Goal: Task Accomplishment & Management: Manage account settings

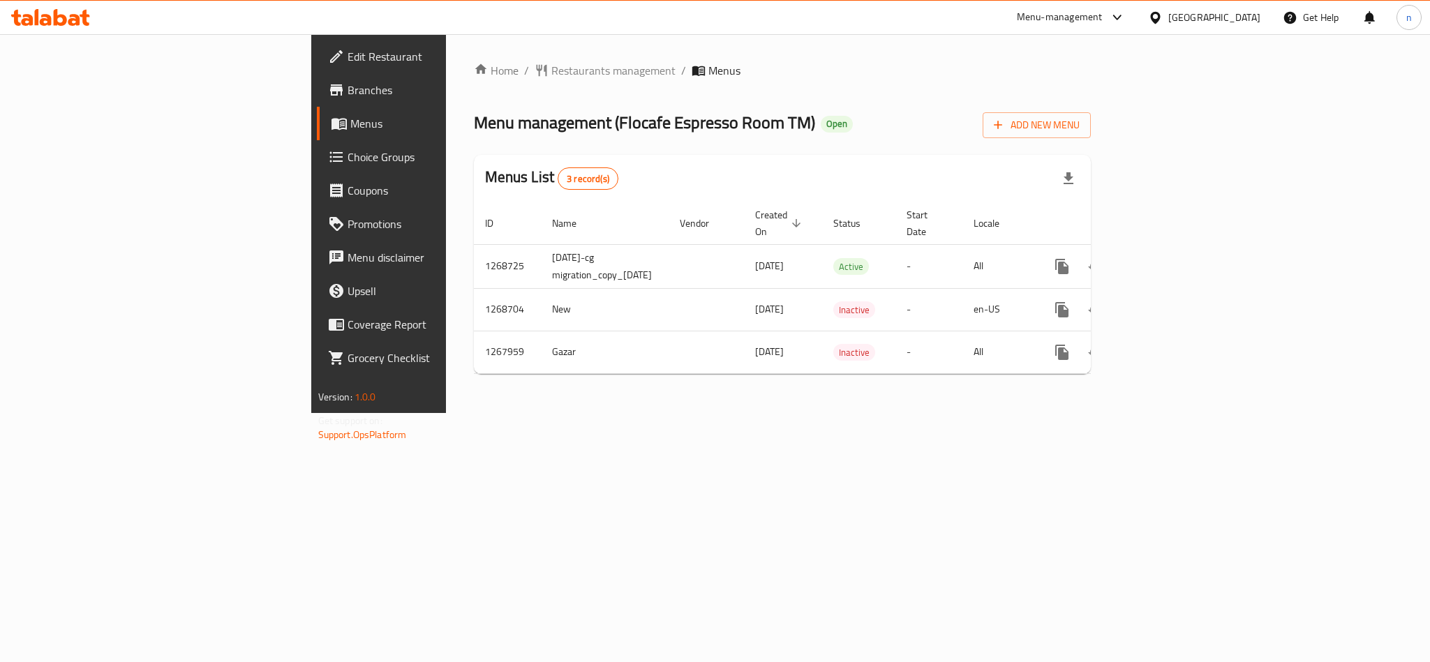
click at [348, 157] on span "Choice Groups" at bounding box center [443, 157] width 191 height 17
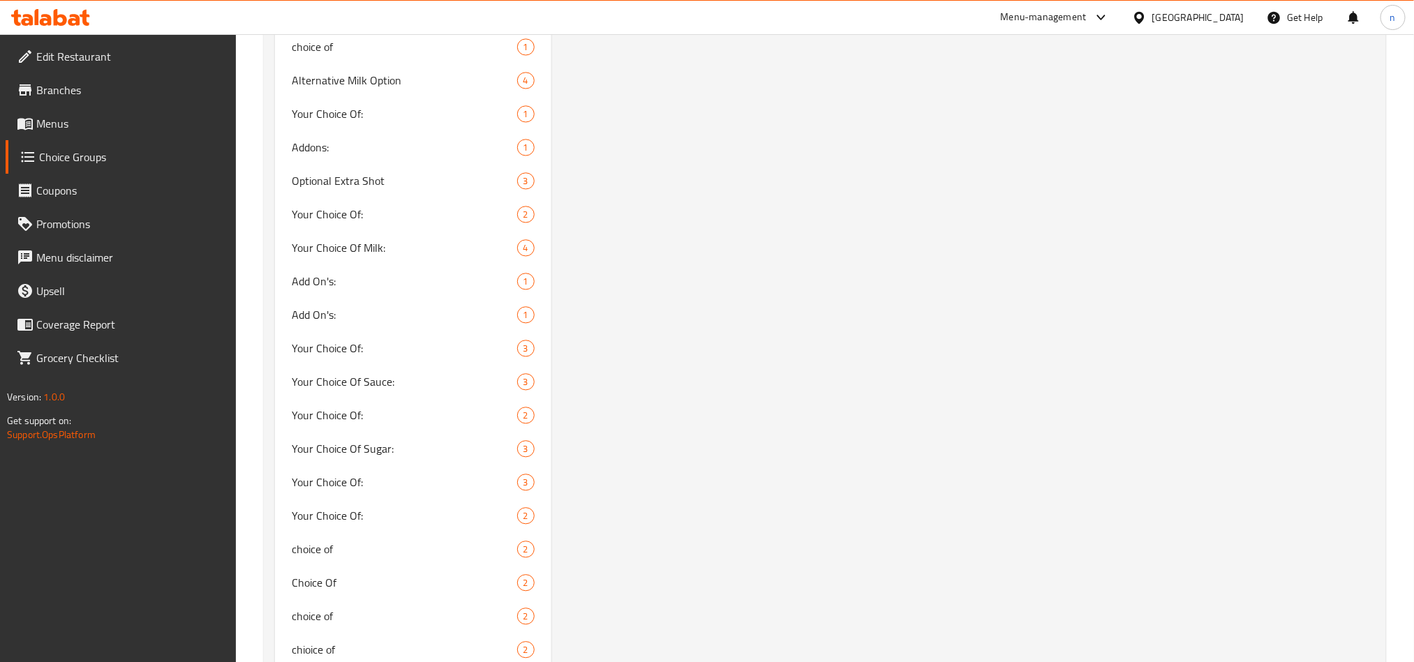
scroll to position [1675, 0]
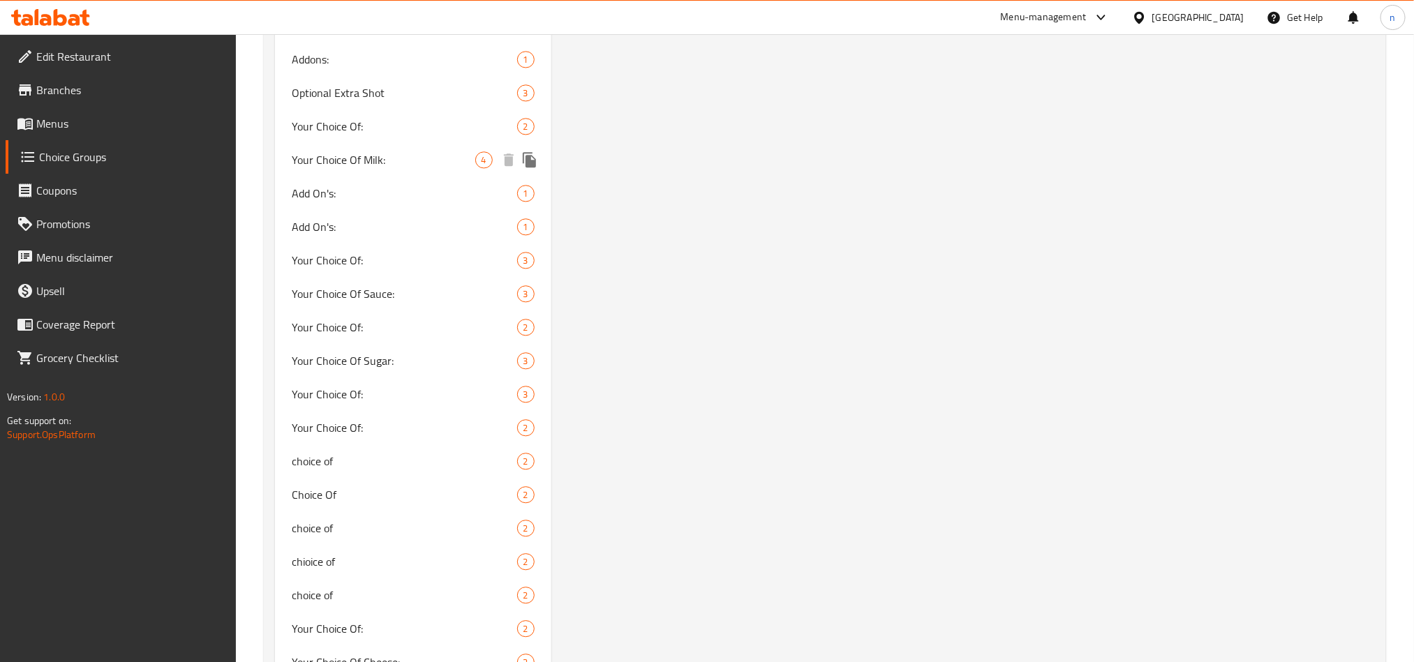
click at [396, 157] on span "Your Choice Of Milk:" at bounding box center [384, 159] width 184 height 17
type input "Your Choice Of Milk:"
type input "إختيارك من اللبن:"
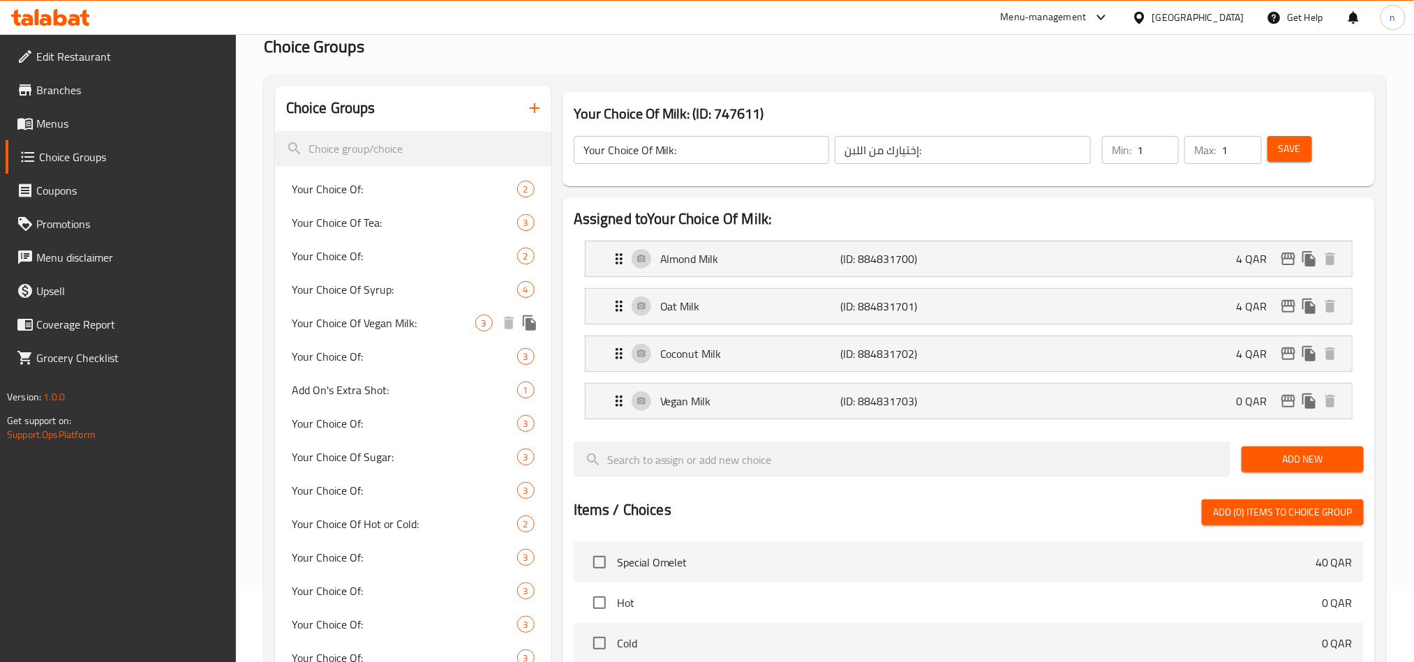
scroll to position [105, 0]
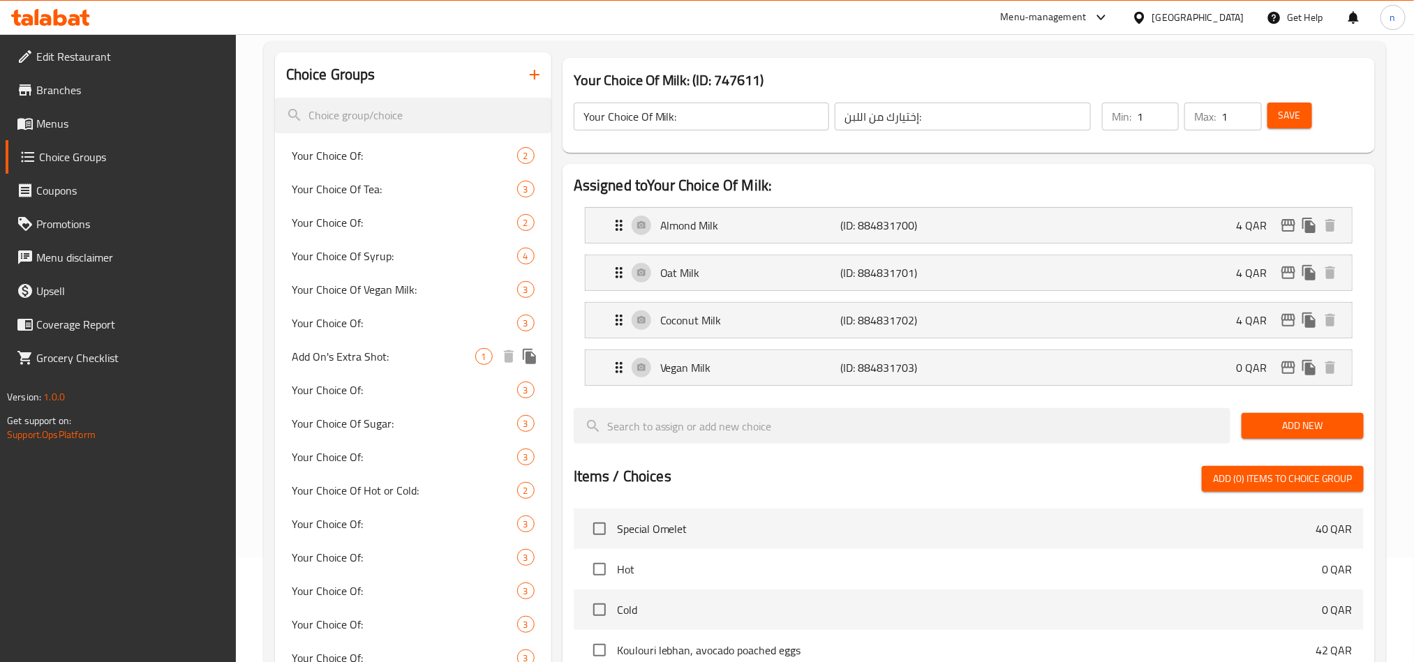
click at [362, 358] on span "Add On's Extra Shot:" at bounding box center [384, 356] width 184 height 17
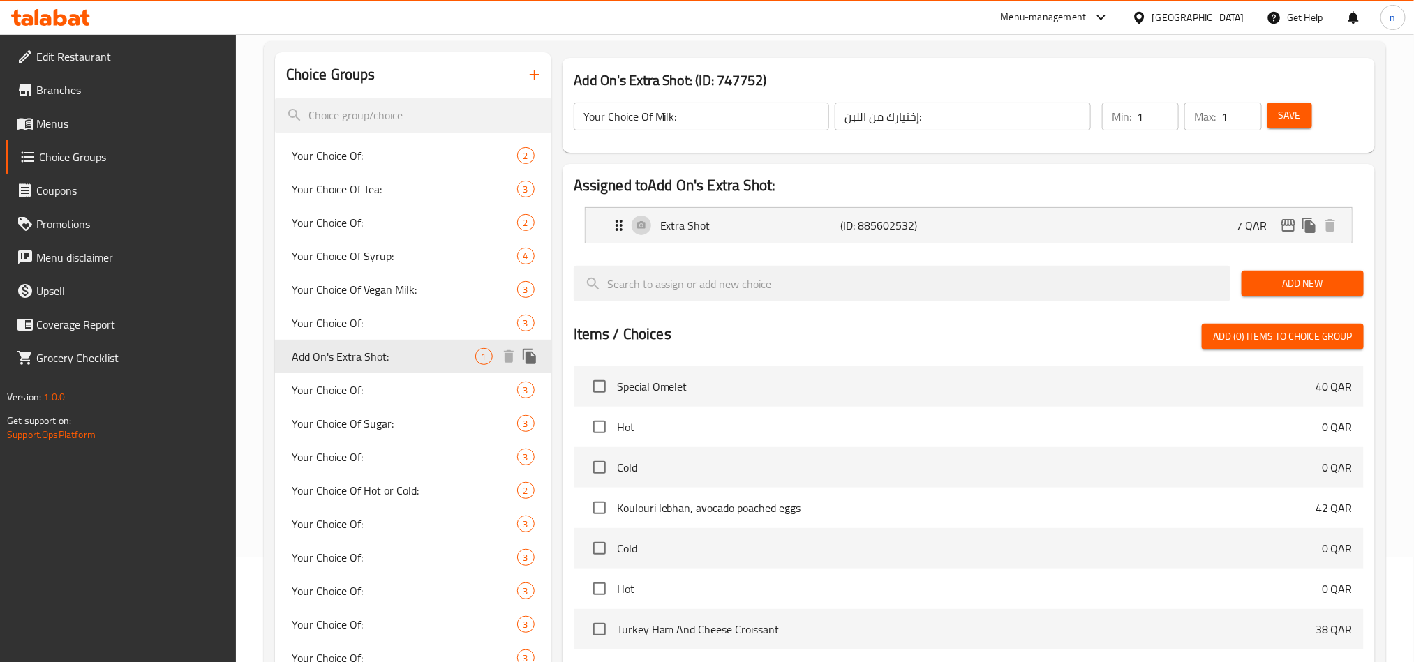
type input "Add On's Extra Shot:"
type input "إضافات الشوت الإضافي:"
type input "0"
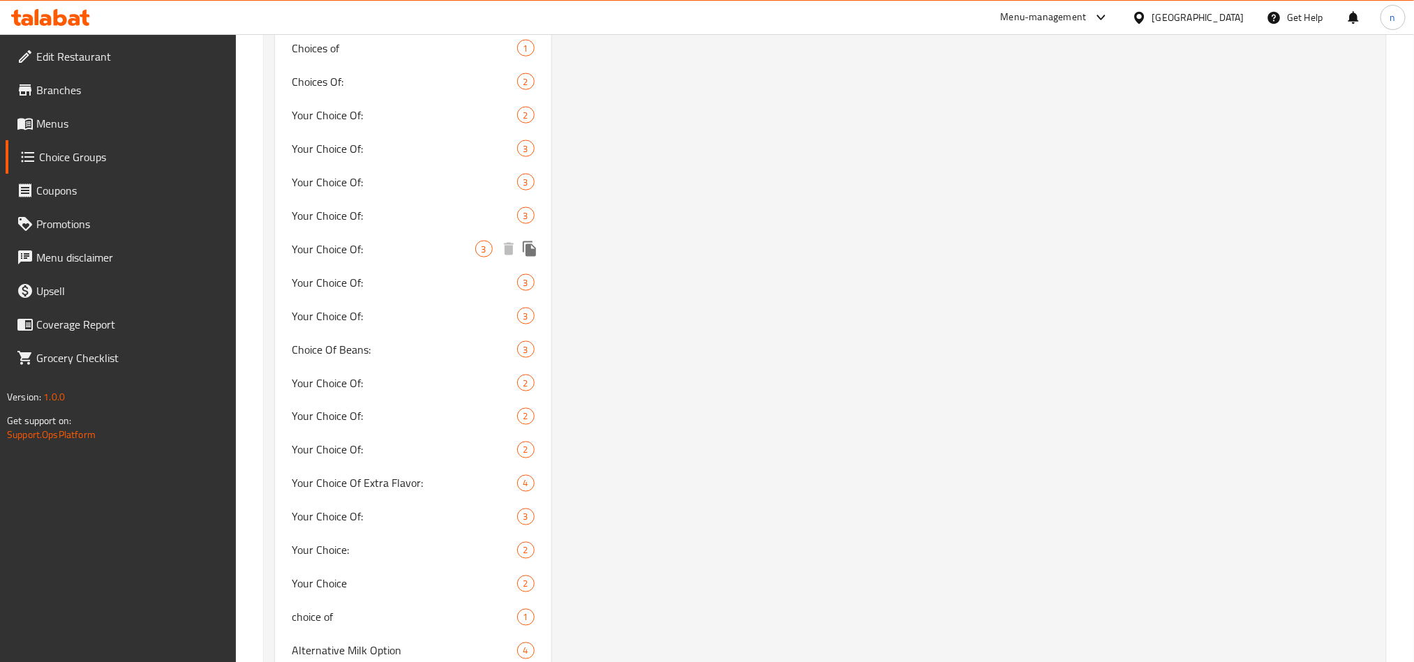
scroll to position [1047, 0]
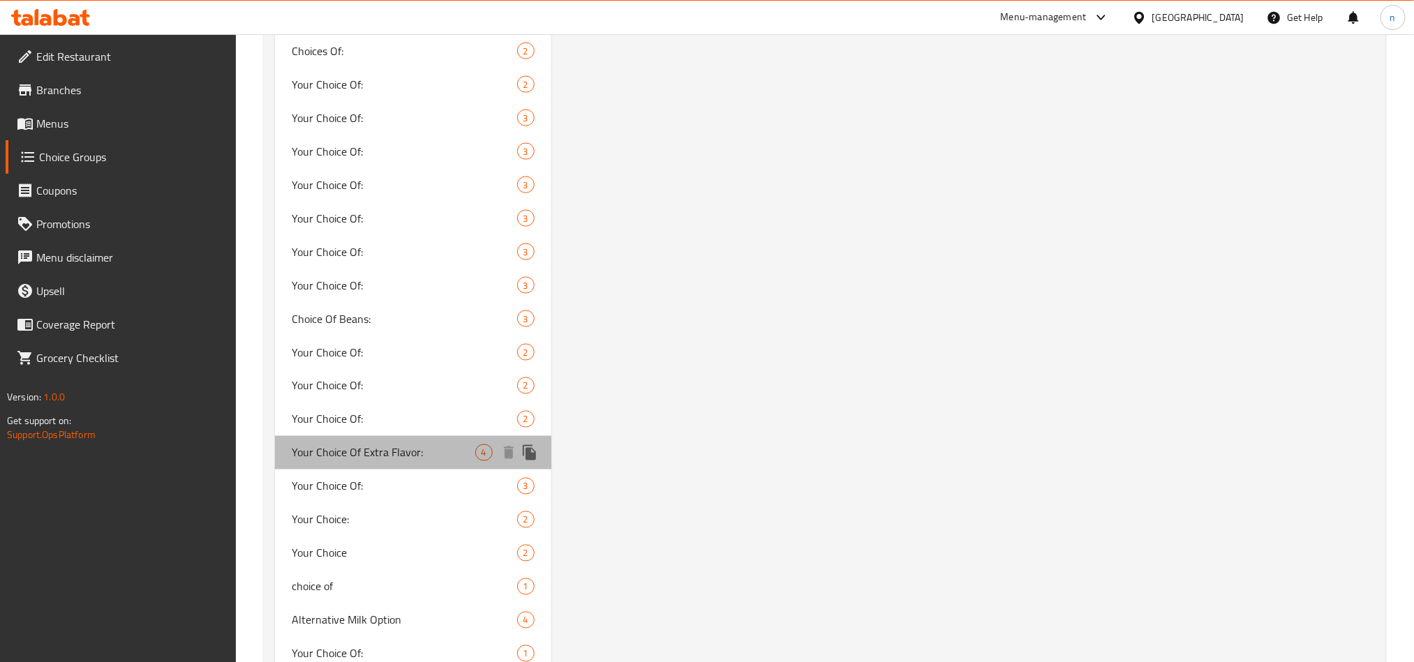
click at [332, 445] on span "Your Choice Of Extra Flavor:" at bounding box center [384, 453] width 184 height 17
type input "Your Choice Of Extra Flavor:"
type input "اختيارك من النكهة الإضافية:"
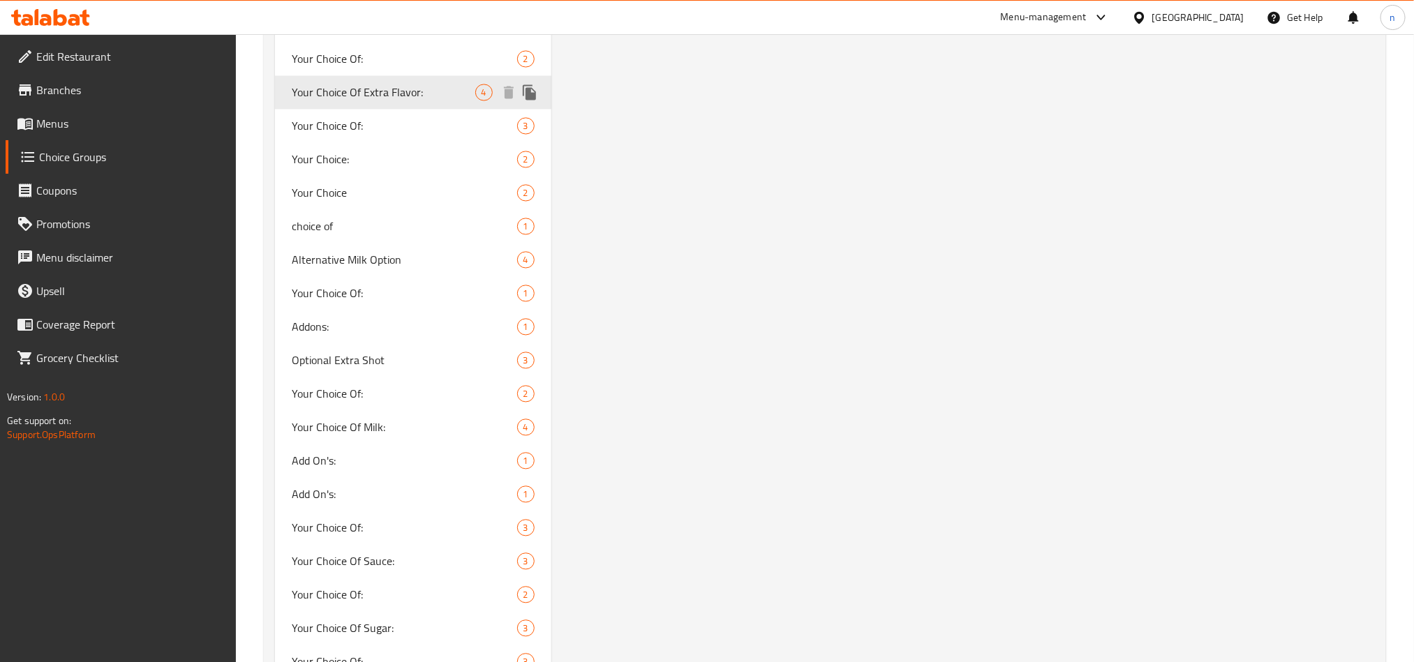
scroll to position [1466, 0]
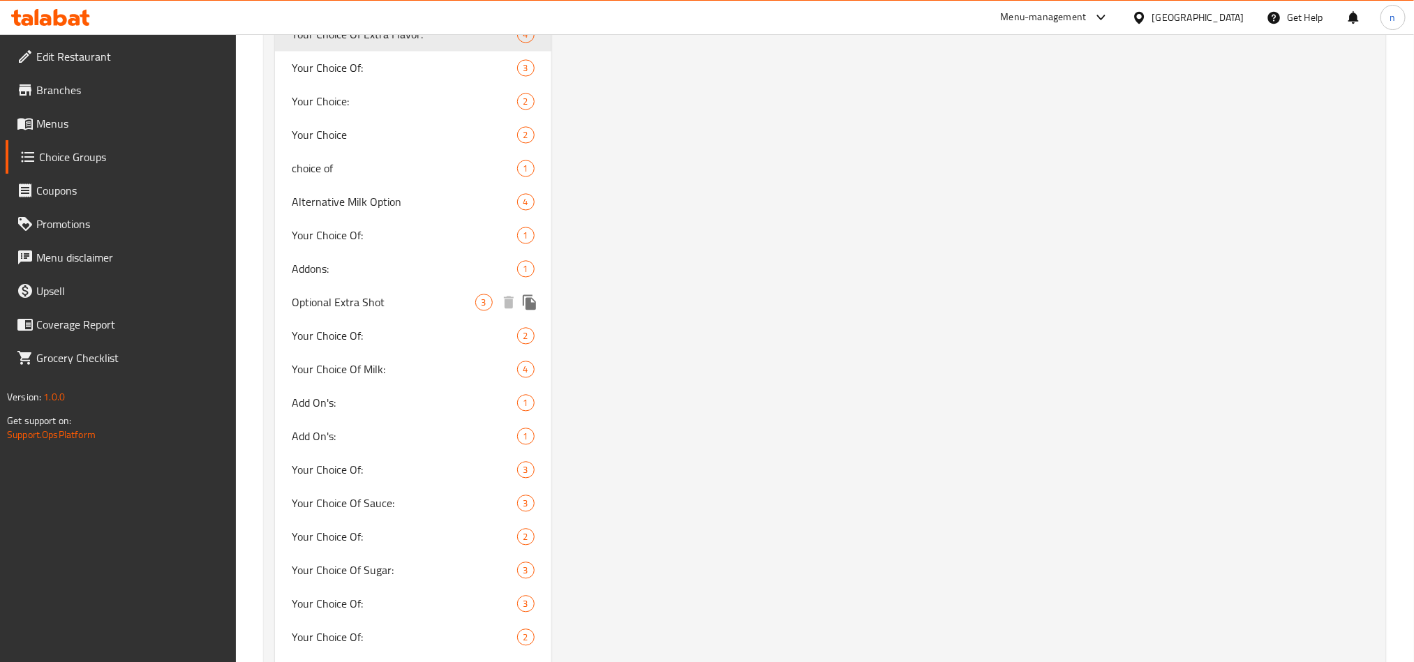
click at [344, 294] on span "Optional Extra Shot" at bounding box center [384, 302] width 184 height 17
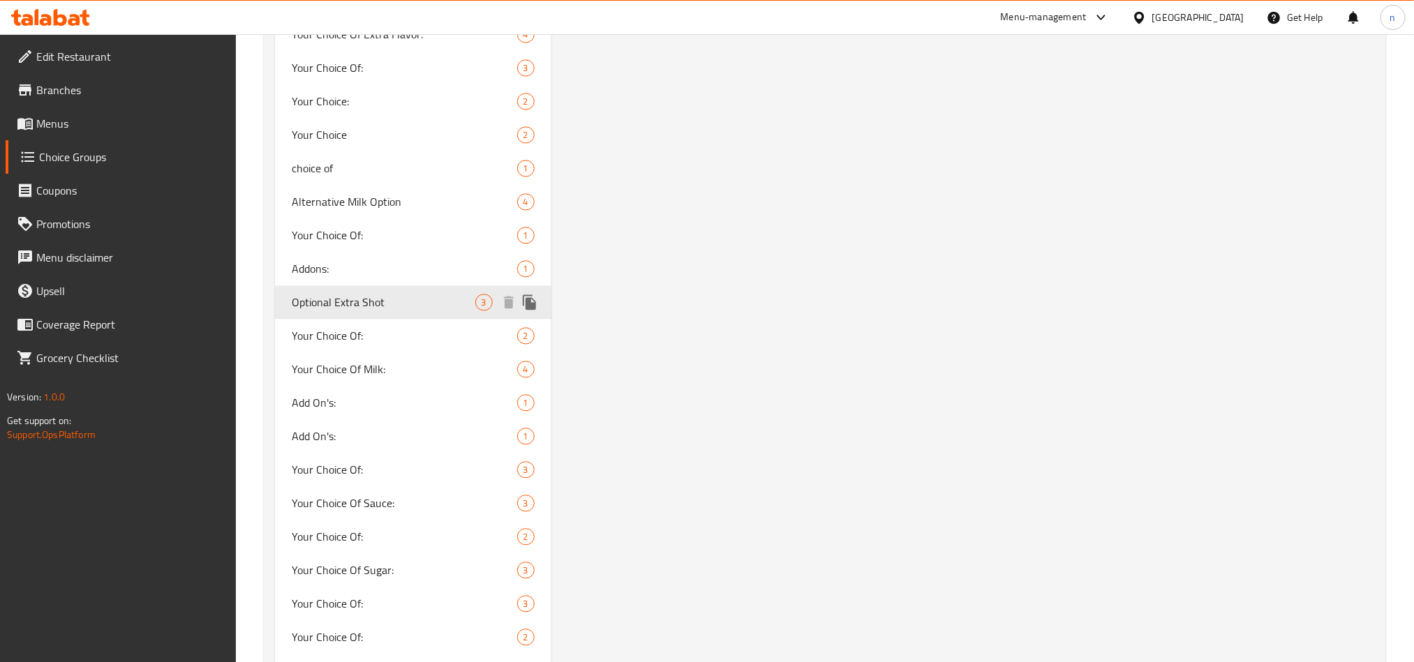
type input "Optional Extra Shot"
type input "لقطة إضافية اختيارية"
type input "1"
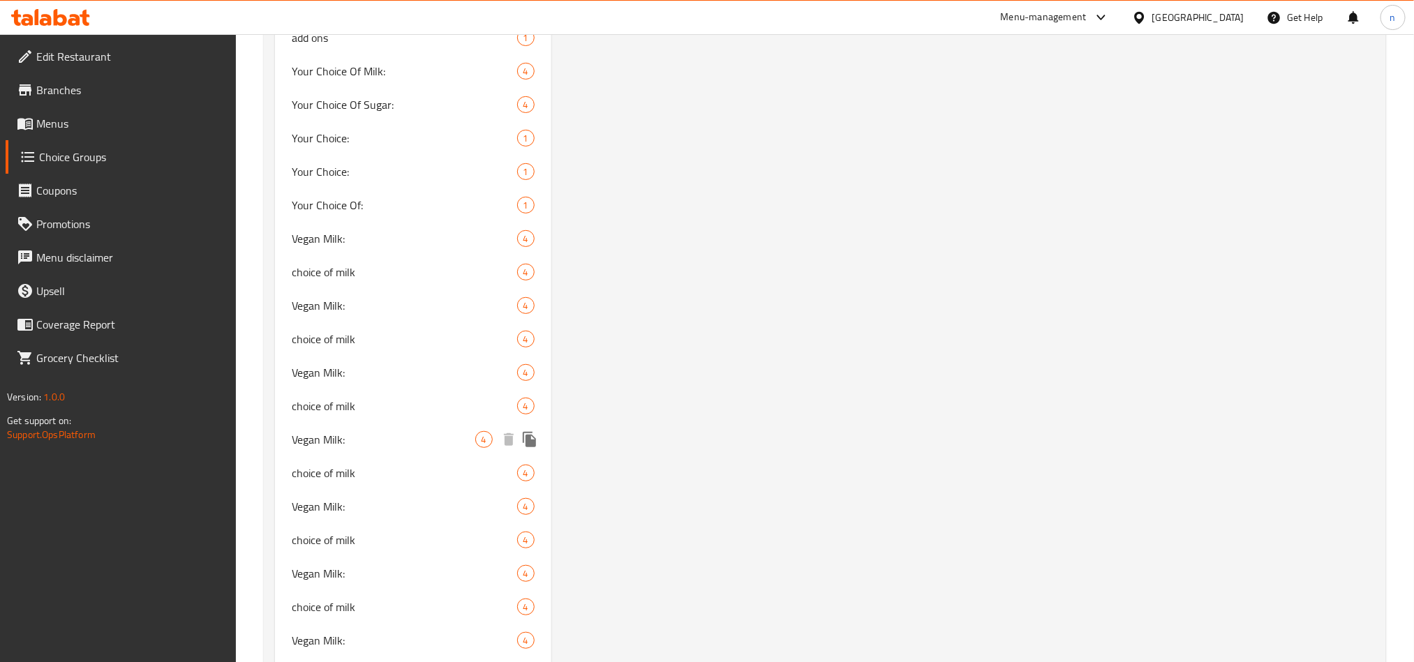
scroll to position [3072, 0]
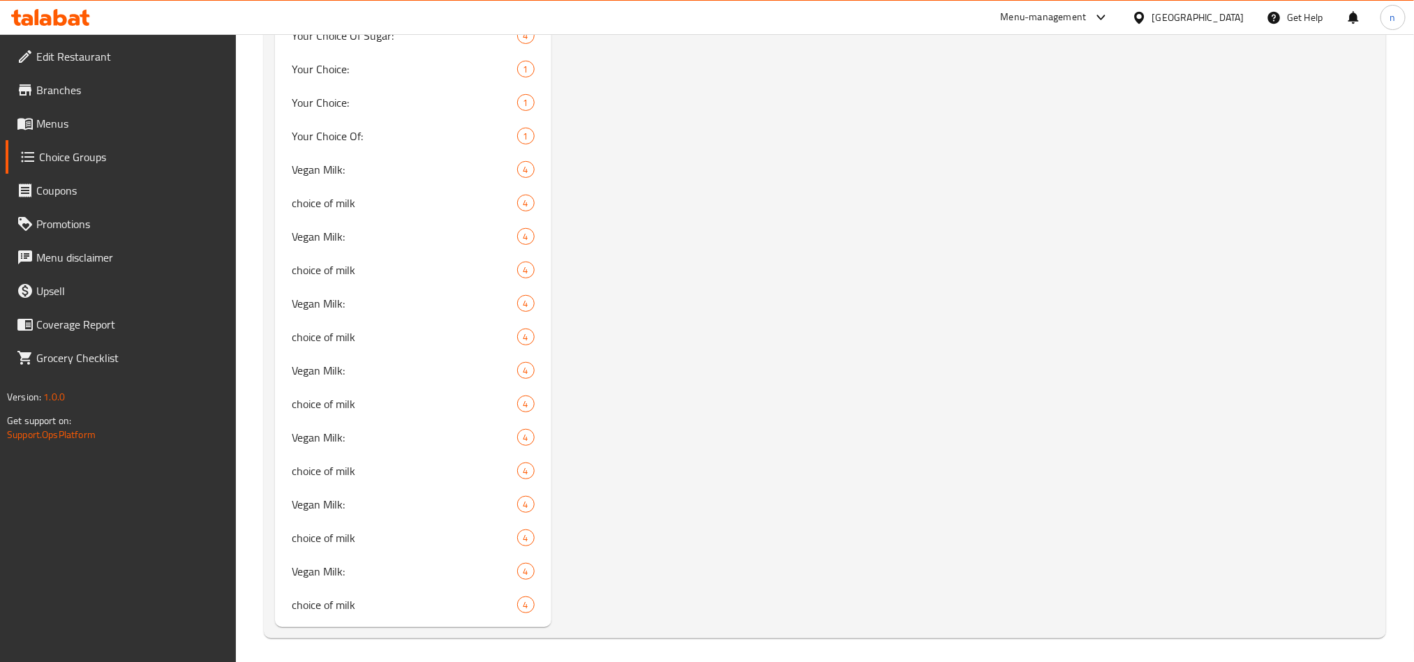
drag, startPoint x: 1229, startPoint y: 15, endPoint x: 1219, endPoint y: 15, distance: 10.5
click at [1229, 15] on div "[GEOGRAPHIC_DATA]" at bounding box center [1198, 17] width 92 height 15
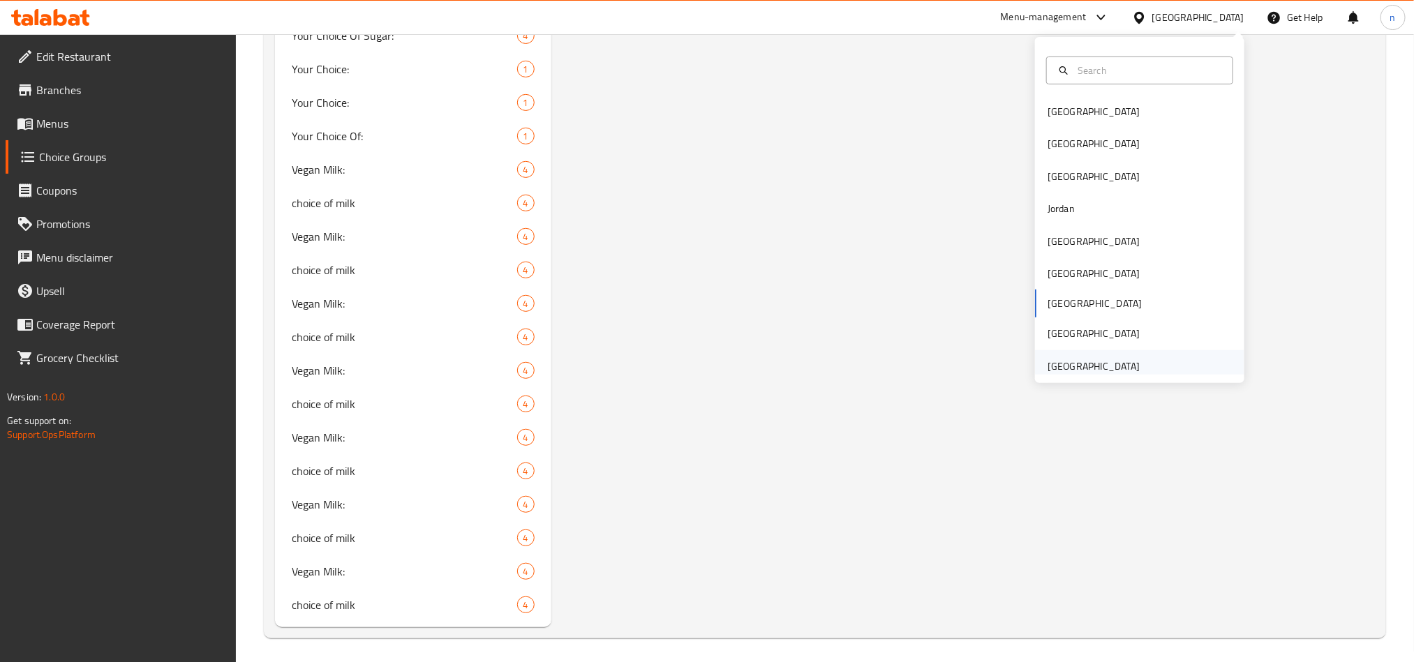
click at [1082, 363] on div "[GEOGRAPHIC_DATA]" at bounding box center [1094, 366] width 92 height 15
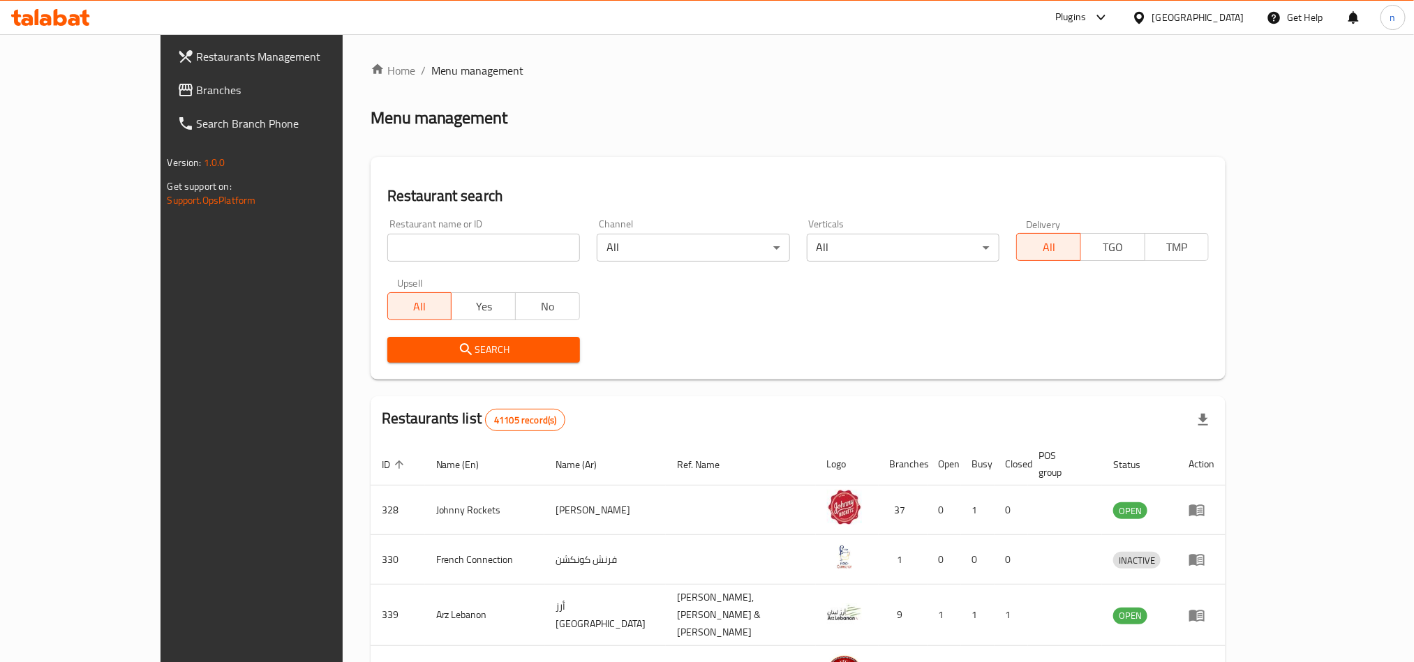
click at [197, 89] on span "Branches" at bounding box center [291, 90] width 188 height 17
